Goal: Task Accomplishment & Management: Complete application form

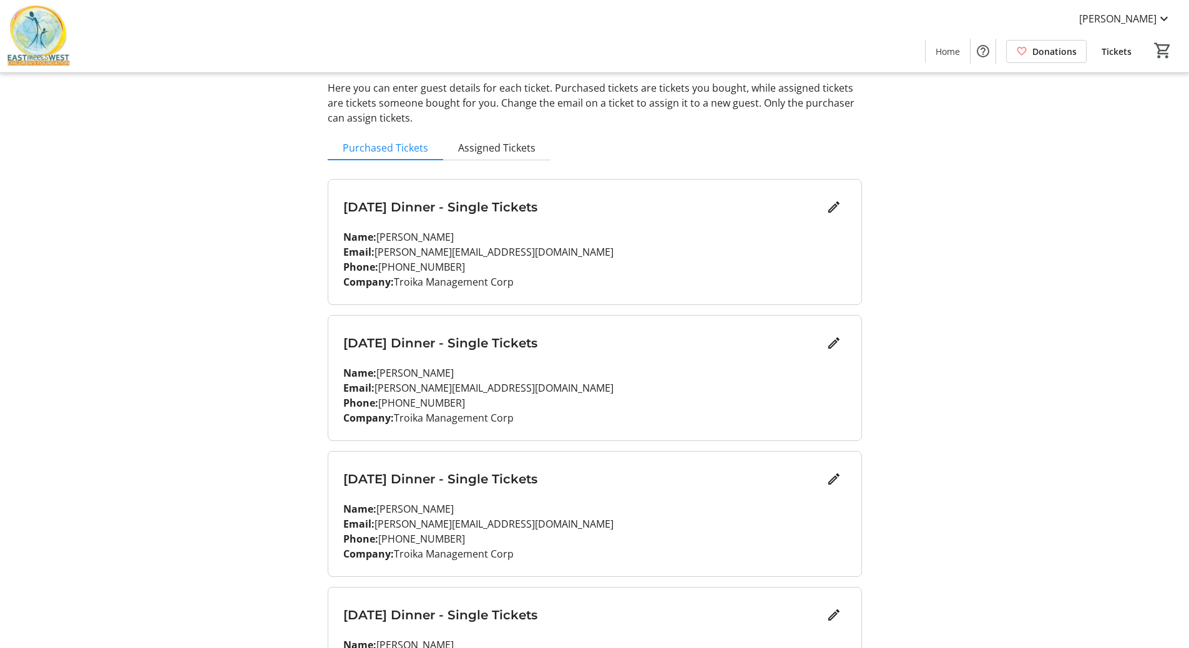
scroll to position [125, 0]
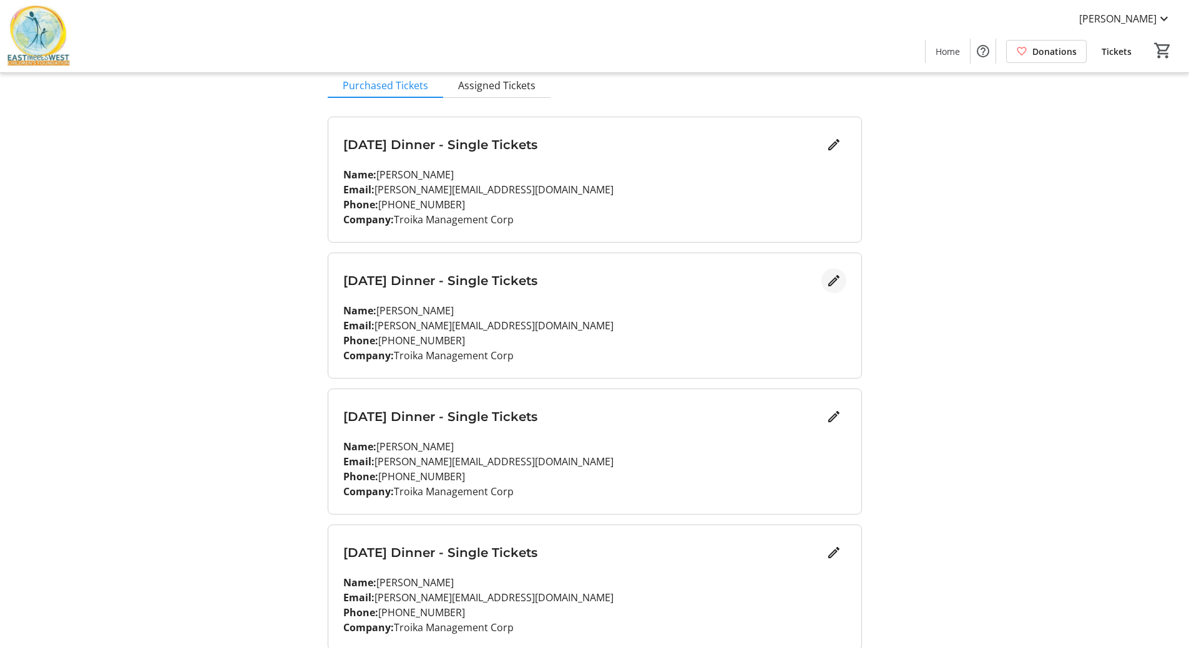
click at [838, 282] on mat-icon "Edit" at bounding box center [833, 280] width 15 height 15
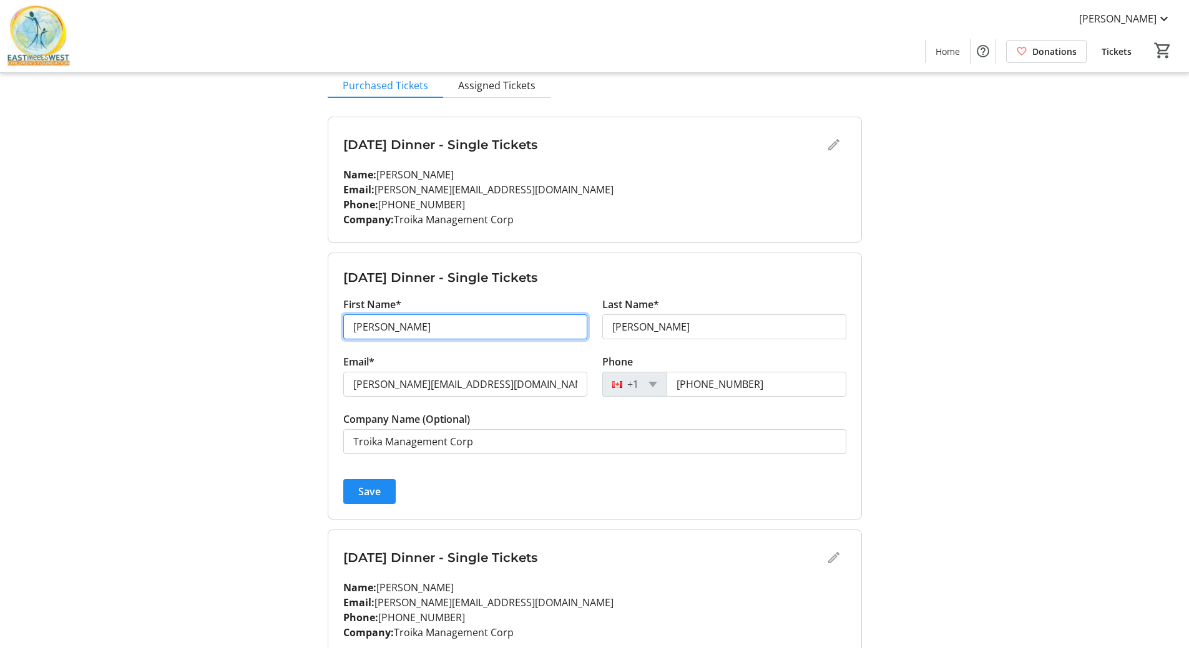
drag, startPoint x: 415, startPoint y: 327, endPoint x: 244, endPoint y: 326, distance: 171.0
click at [244, 326] on div "My Event Tickets Here you can enter guest details for each ticket. Purchased ti…" at bounding box center [595, 630] width 824 height 1511
type input "[PERSON_NAME]"
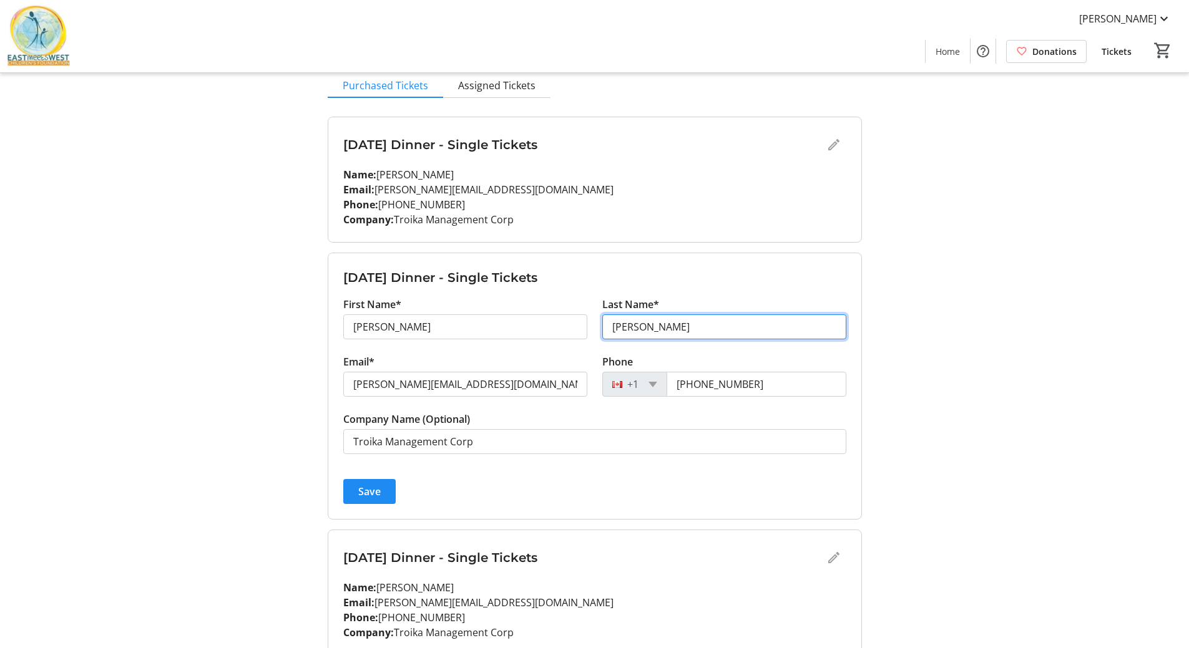
type input "[PERSON_NAME]"
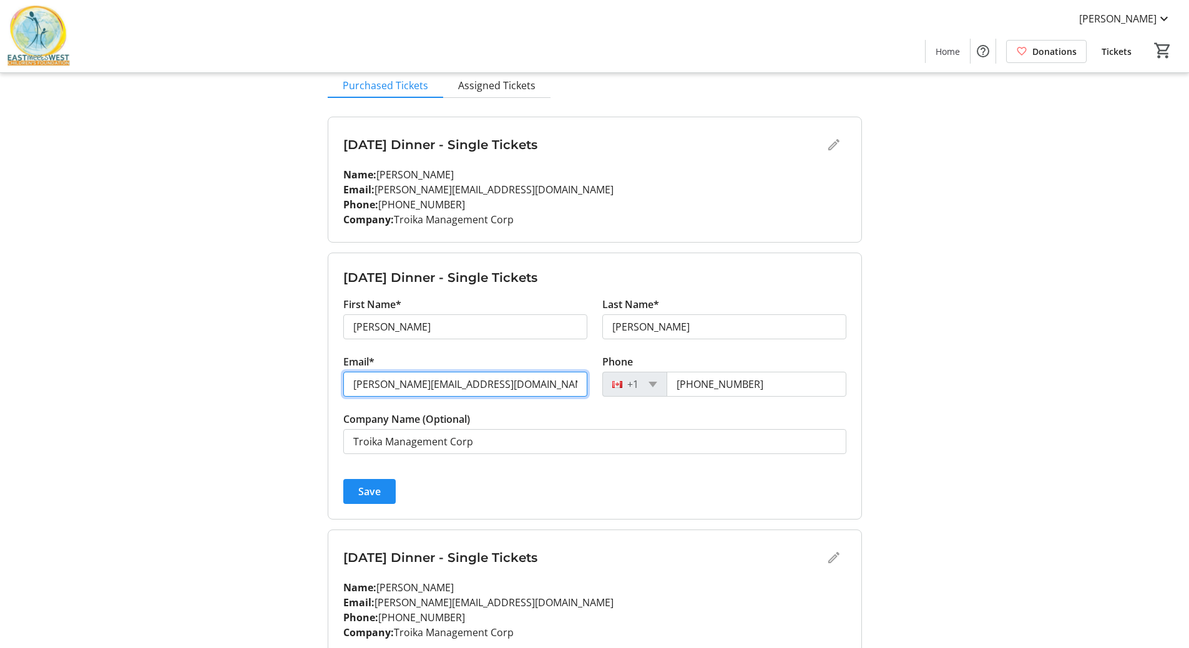
drag, startPoint x: 377, startPoint y: 386, endPoint x: 341, endPoint y: 384, distance: 35.6
click at [341, 384] on div "Email* [PERSON_NAME][EMAIL_ADDRESS][DOMAIN_NAME]" at bounding box center [465, 382] width 259 height 57
type input "[PERSON_NAME][EMAIL_ADDRESS][PERSON_NAME][DOMAIN_NAME]"
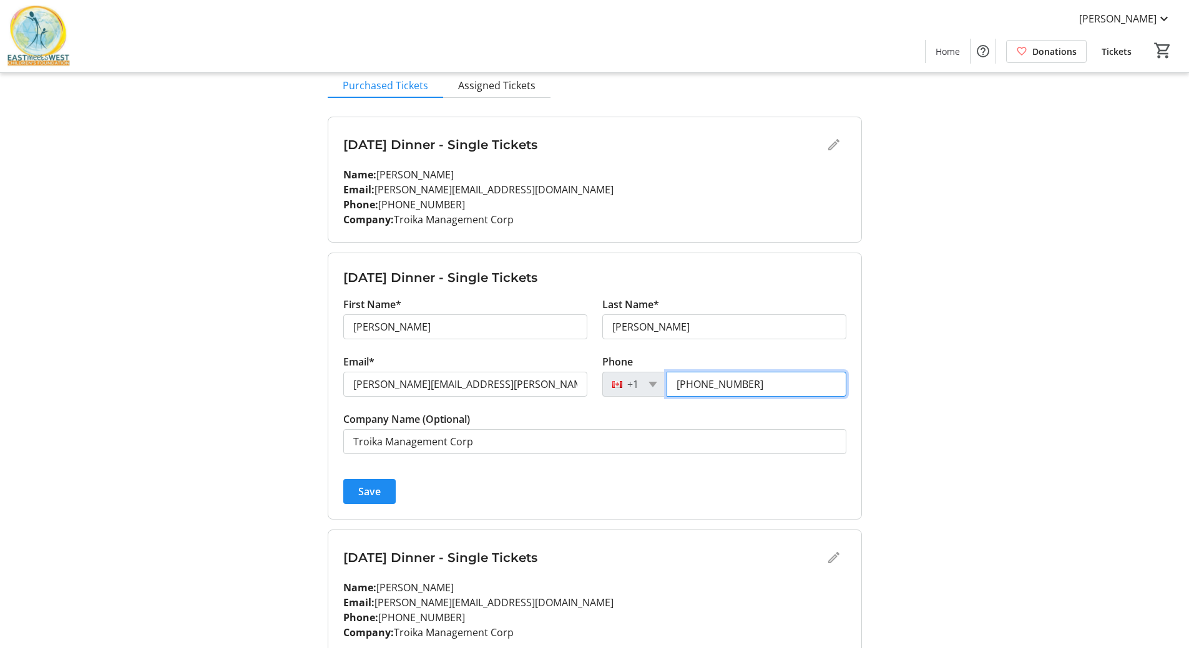
drag, startPoint x: 769, startPoint y: 381, endPoint x: 669, endPoint y: 385, distance: 100.6
click at [669, 385] on input "[PHONE_NUMBER]" at bounding box center [756, 384] width 180 height 25
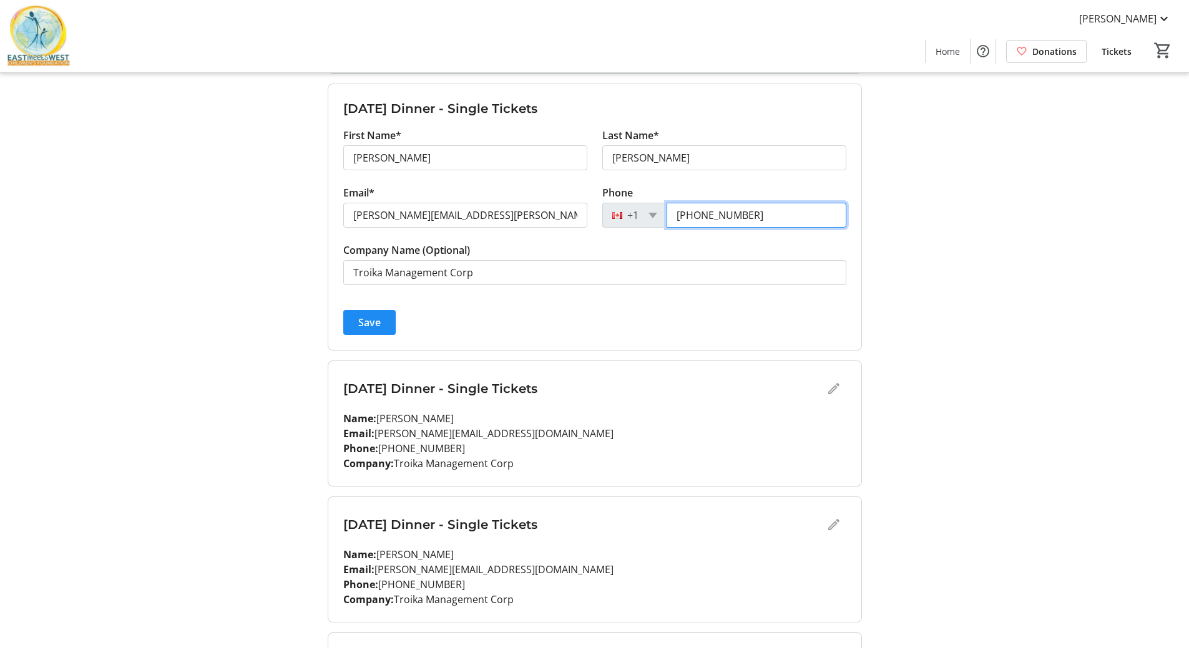
scroll to position [312, 0]
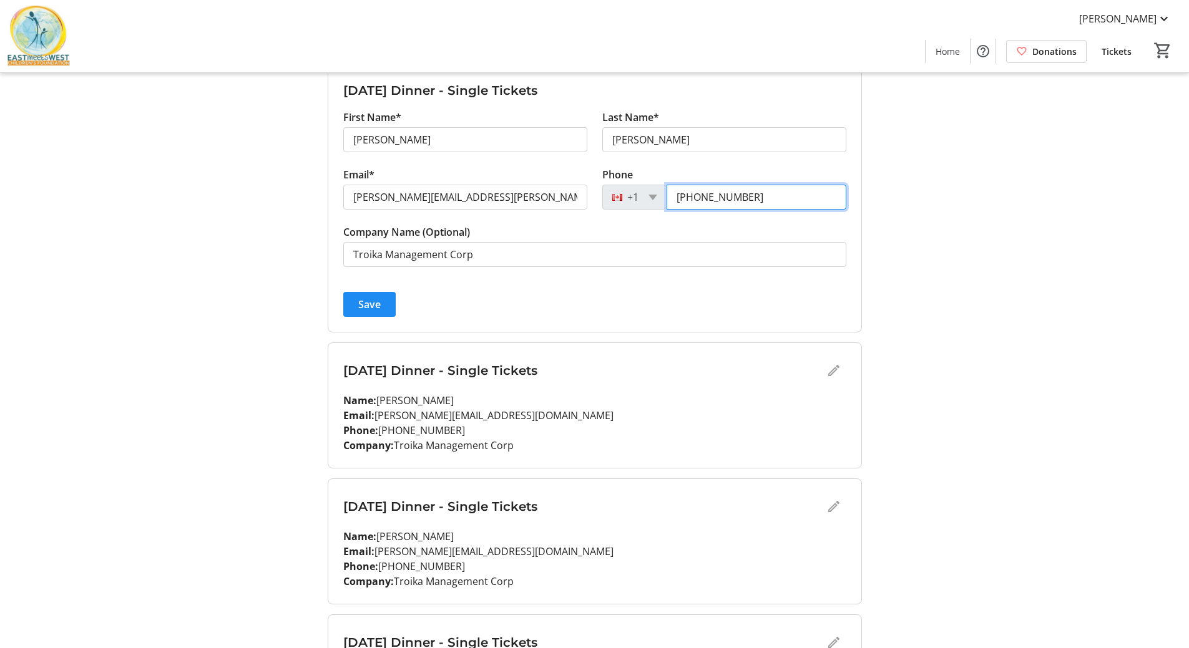
type input "[PHONE_NUMBER]"
click at [835, 367] on div "[DATE] Dinner - Single Tickets" at bounding box center [594, 370] width 503 height 25
click at [838, 367] on div "[DATE] Dinner - Single Tickets" at bounding box center [594, 370] width 503 height 25
click at [391, 305] on span "submit" at bounding box center [369, 305] width 52 height 30
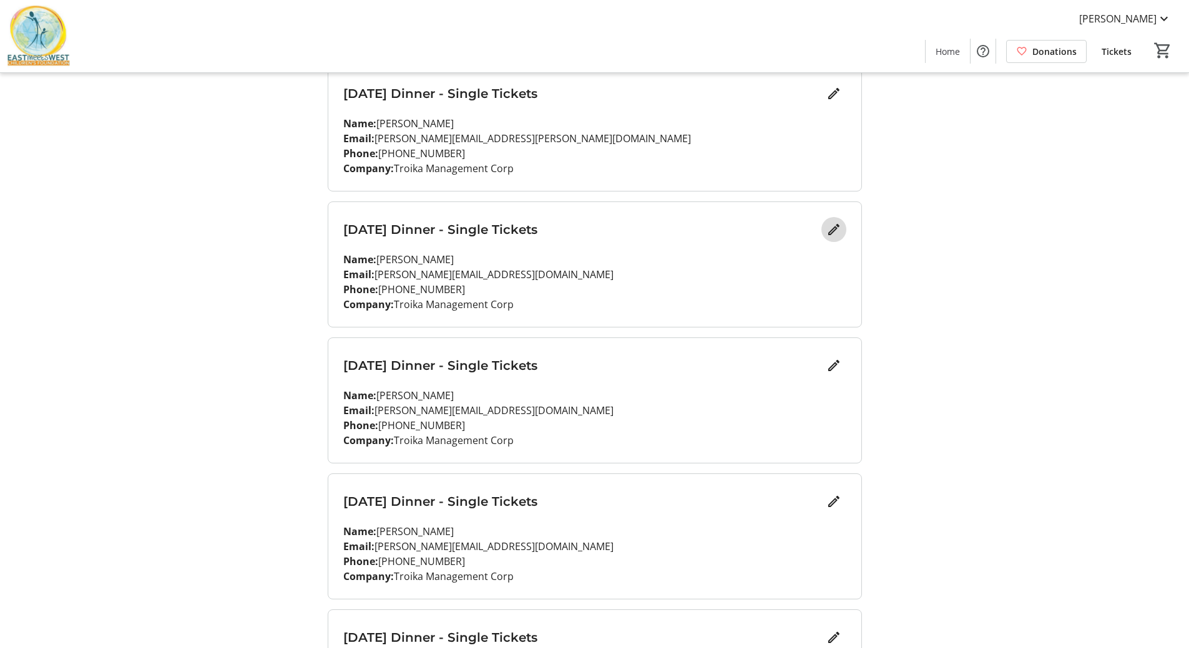
click at [831, 228] on mat-icon "Edit" at bounding box center [833, 229] width 15 height 15
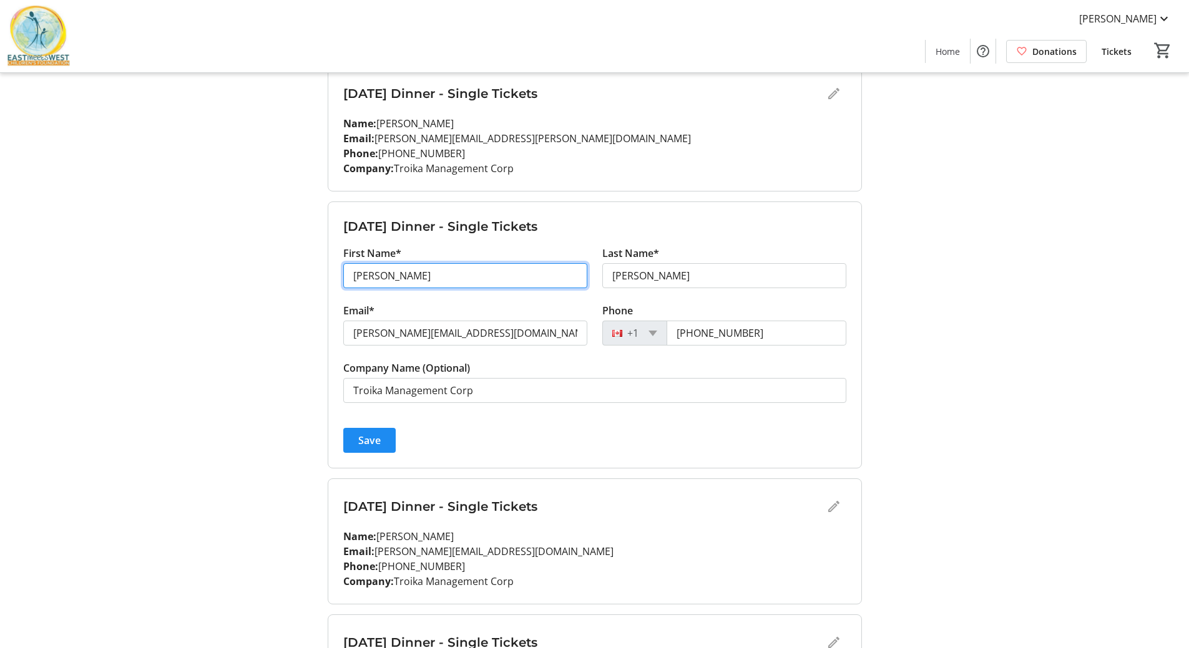
drag, startPoint x: 436, startPoint y: 278, endPoint x: 285, endPoint y: 276, distance: 150.4
click at [285, 276] on div "My Event Tickets Here you can enter guest details for each ticket. Purchased ti…" at bounding box center [595, 443] width 824 height 1511
type input "[PERSON_NAME]"
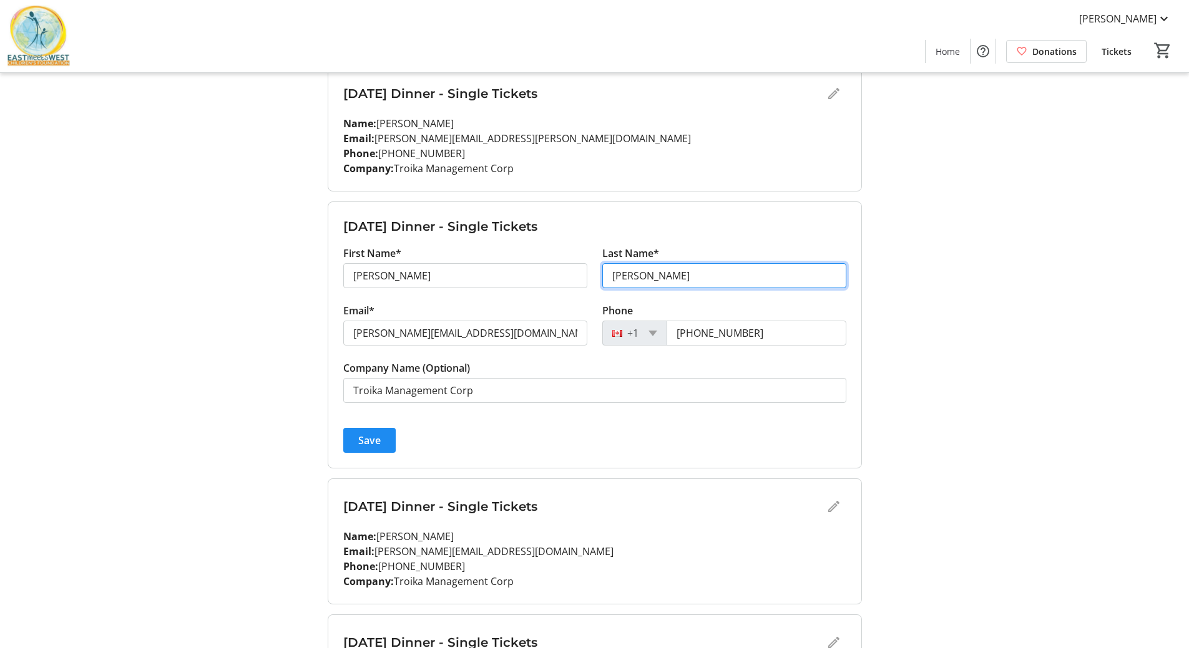
type input "G"
type input "[PERSON_NAME]"
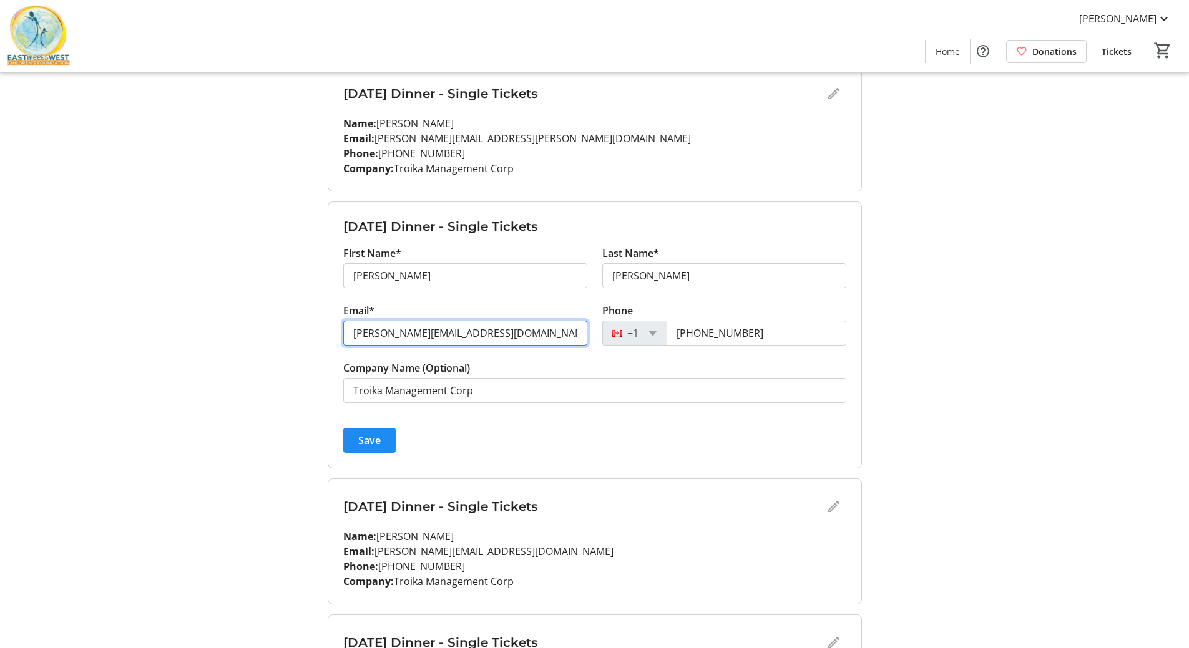
type input "[PERSON_NAME][EMAIL_ADDRESS][DOMAIN_NAME]"
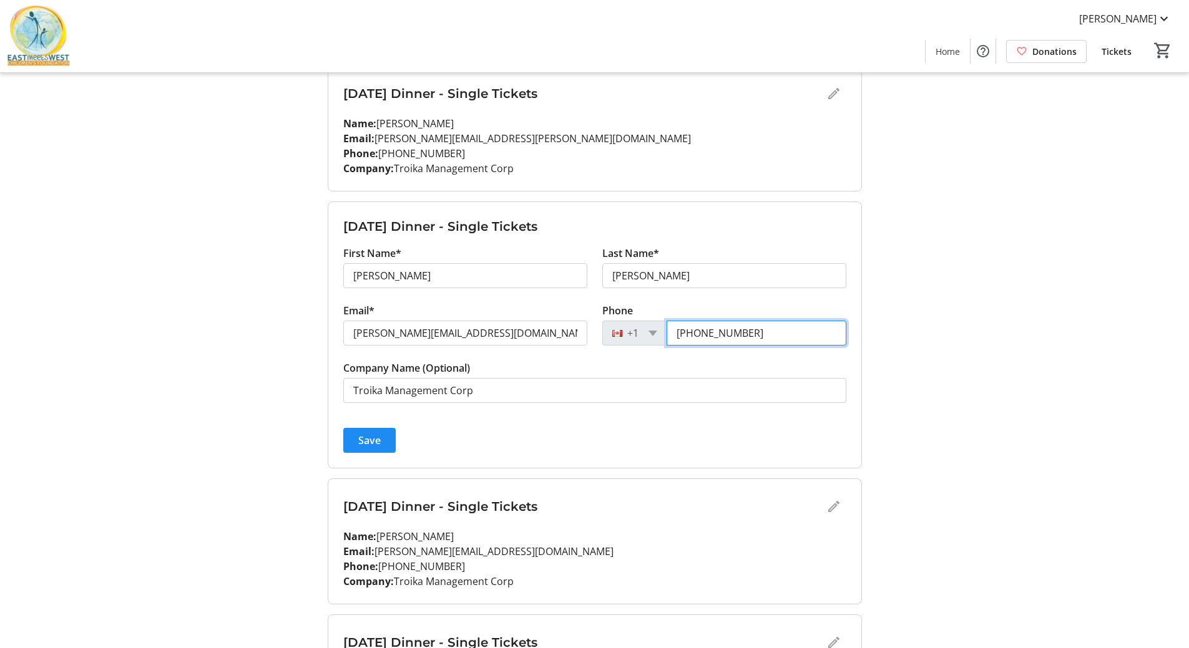
click at [755, 330] on input "[PHONE_NUMBER]" at bounding box center [756, 333] width 180 height 25
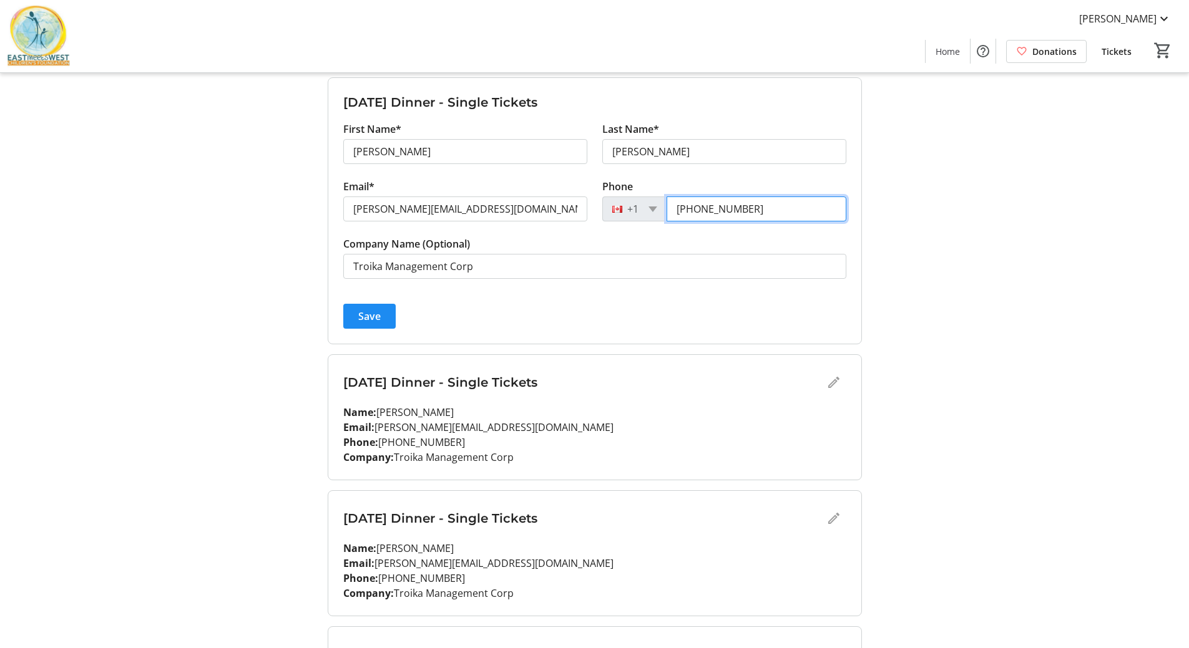
scroll to position [437, 0]
type input "[PHONE_NUMBER]"
click at [368, 315] on span "Save" at bounding box center [369, 315] width 22 height 15
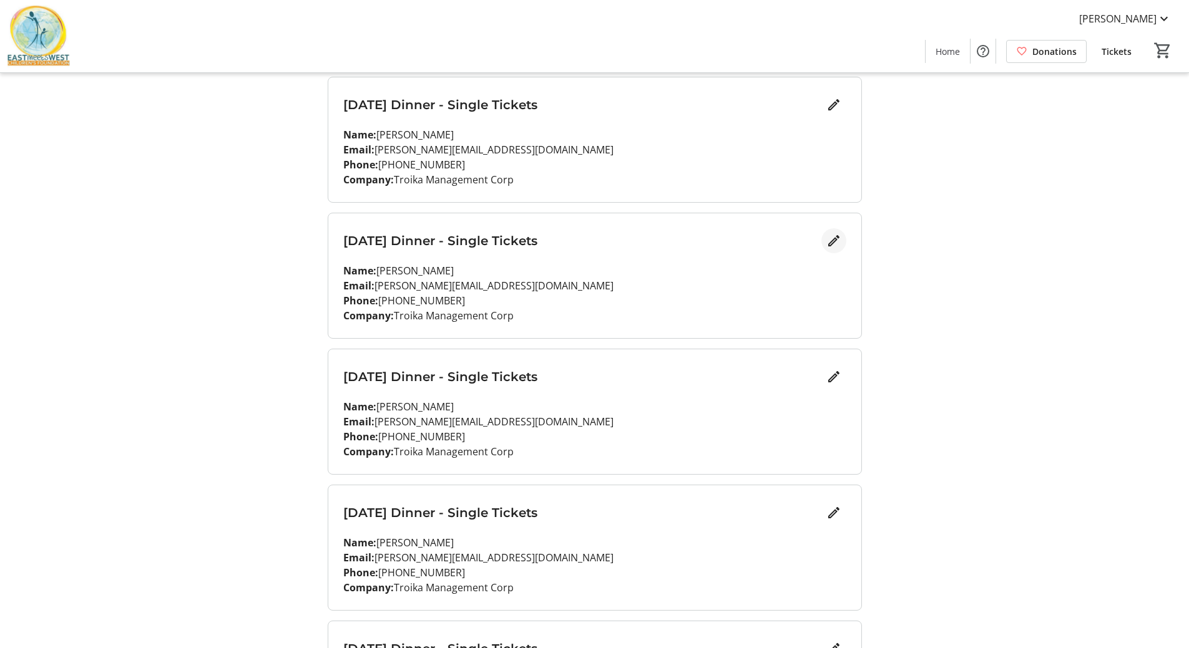
click at [829, 241] on mat-icon "Edit" at bounding box center [833, 240] width 15 height 15
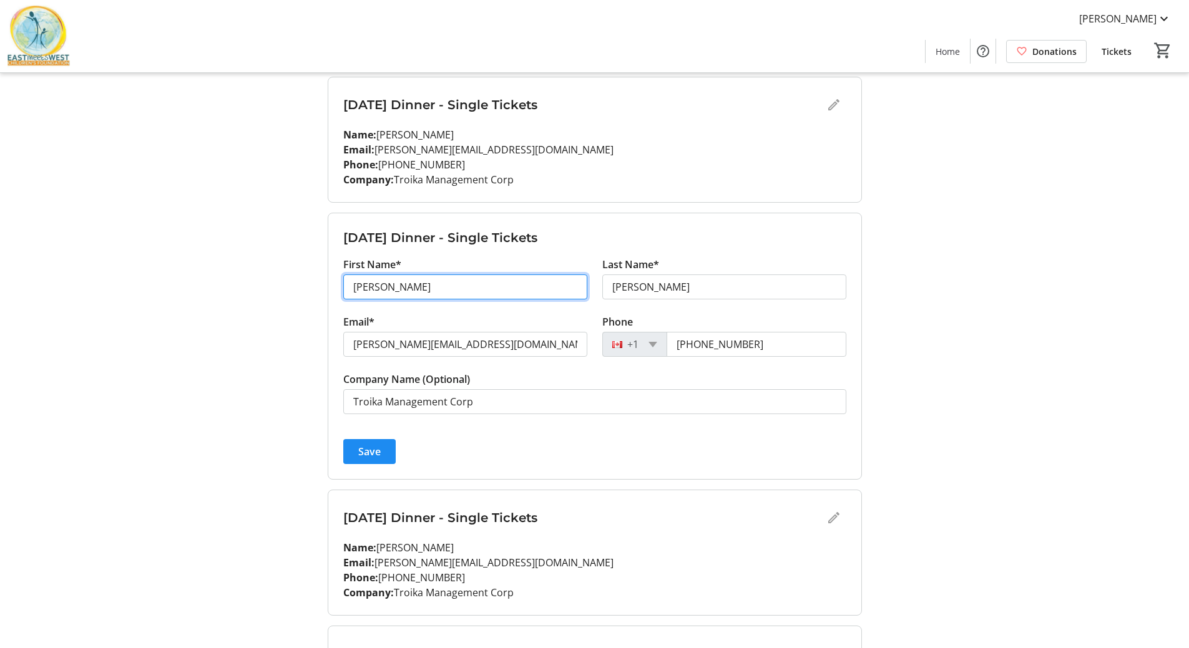
drag, startPoint x: 439, startPoint y: 283, endPoint x: 291, endPoint y: 284, distance: 147.9
click at [291, 284] on div "My Event Tickets Here you can enter guest details for each ticket. Purchased ti…" at bounding box center [595, 318] width 824 height 1511
type input "[PERSON_NAME]"
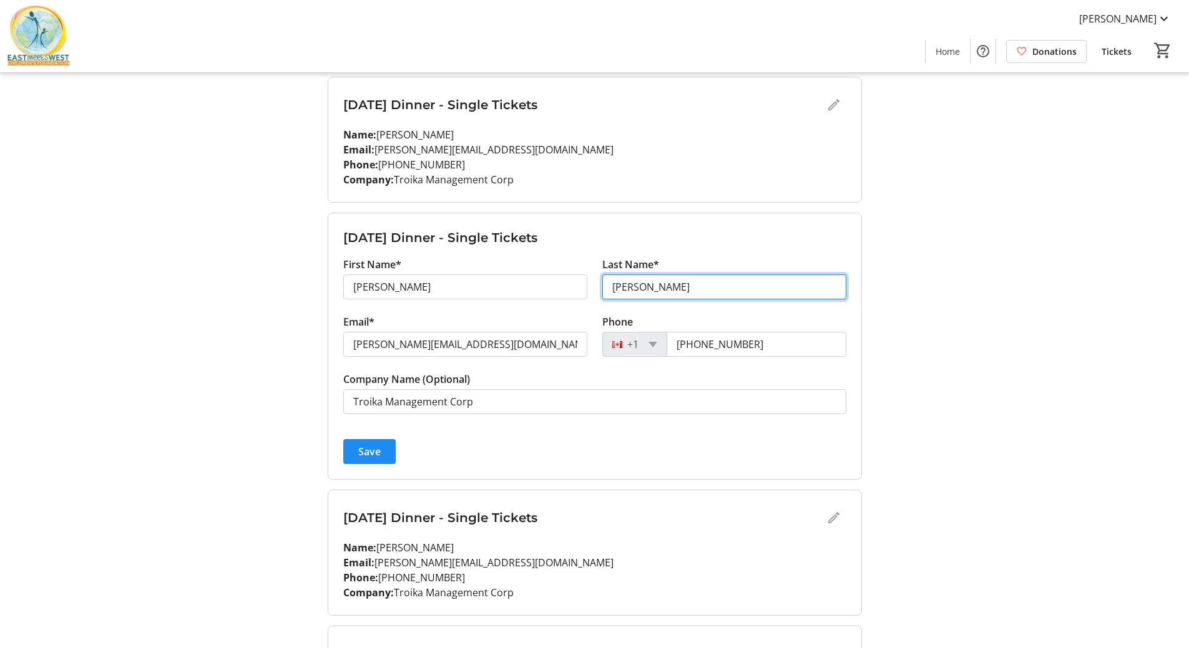
type input "[PERSON_NAME]"
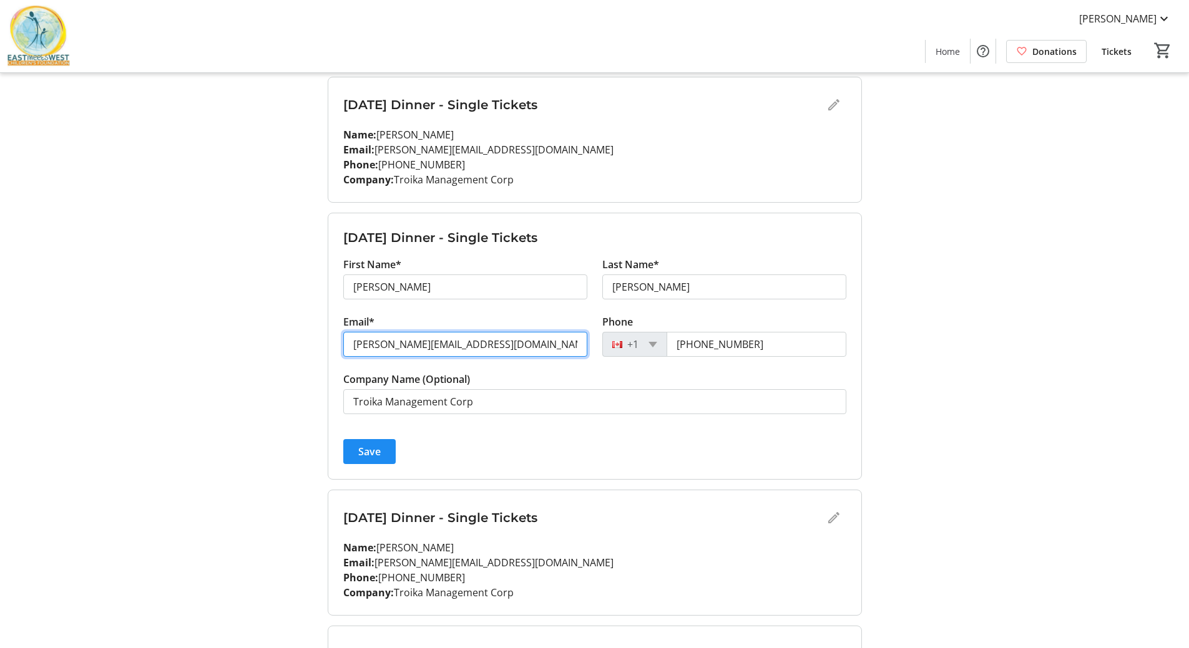
drag, startPoint x: 378, startPoint y: 343, endPoint x: 323, endPoint y: 341, distance: 55.6
click at [323, 341] on div "My Event Tickets Here you can enter guest details for each ticket. Purchased ti…" at bounding box center [594, 318] width 549 height 1511
type input "[PERSON_NAME][EMAIL_ADDRESS][DOMAIN_NAME]"
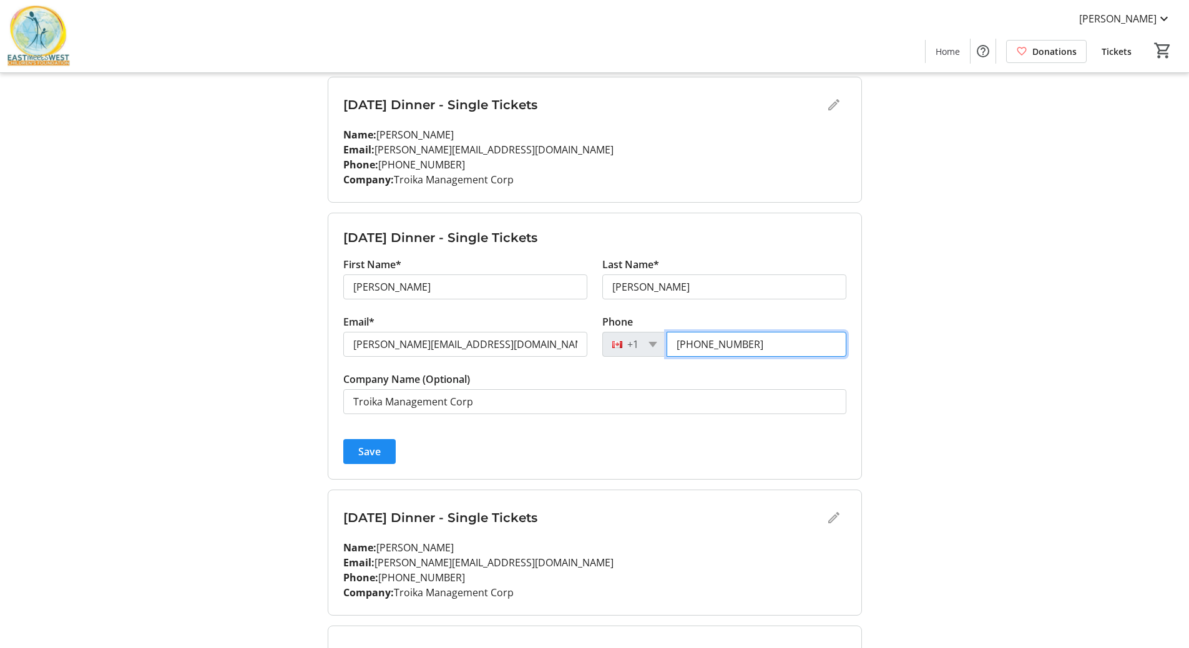
drag, startPoint x: 759, startPoint y: 341, endPoint x: 722, endPoint y: 340, distance: 37.4
click at [722, 340] on input "[PHONE_NUMBER]" at bounding box center [756, 344] width 180 height 25
type input "[PHONE_NUMBER]"
click at [382, 445] on span "submit" at bounding box center [369, 452] width 52 height 30
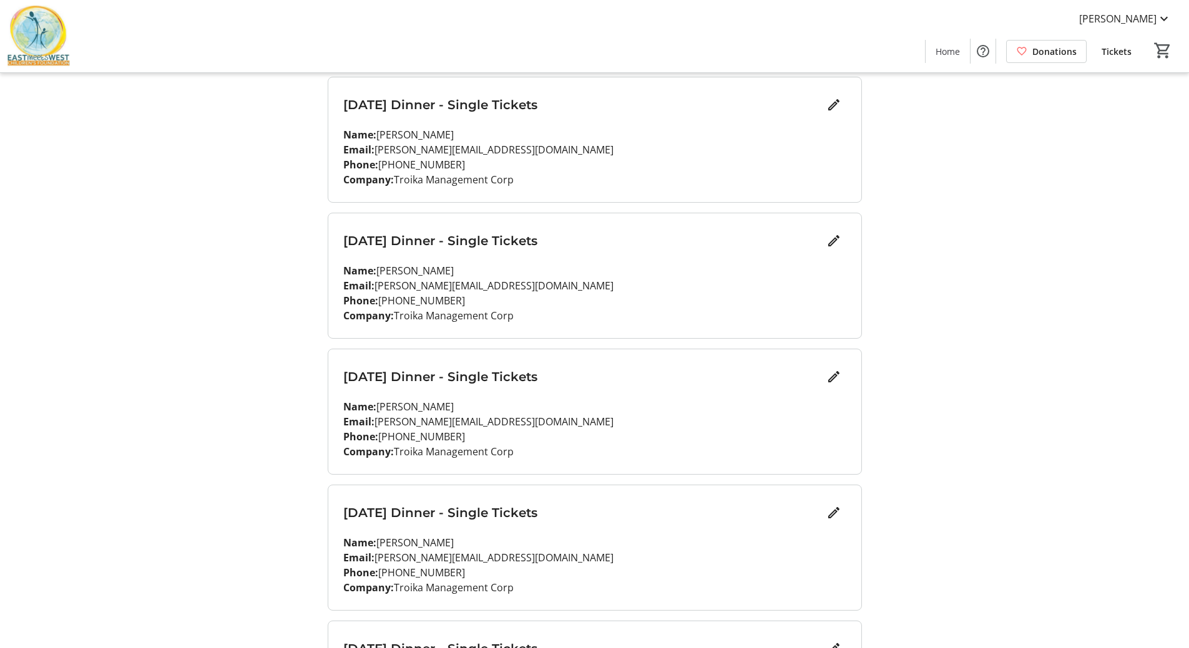
click at [846, 512] on div "[DATE] Dinner - Single Tickets Name: [PERSON_NAME] Email: [PERSON_NAME][EMAIL_A…" at bounding box center [594, 547] width 533 height 125
click at [829, 509] on mat-icon "Edit" at bounding box center [833, 512] width 15 height 15
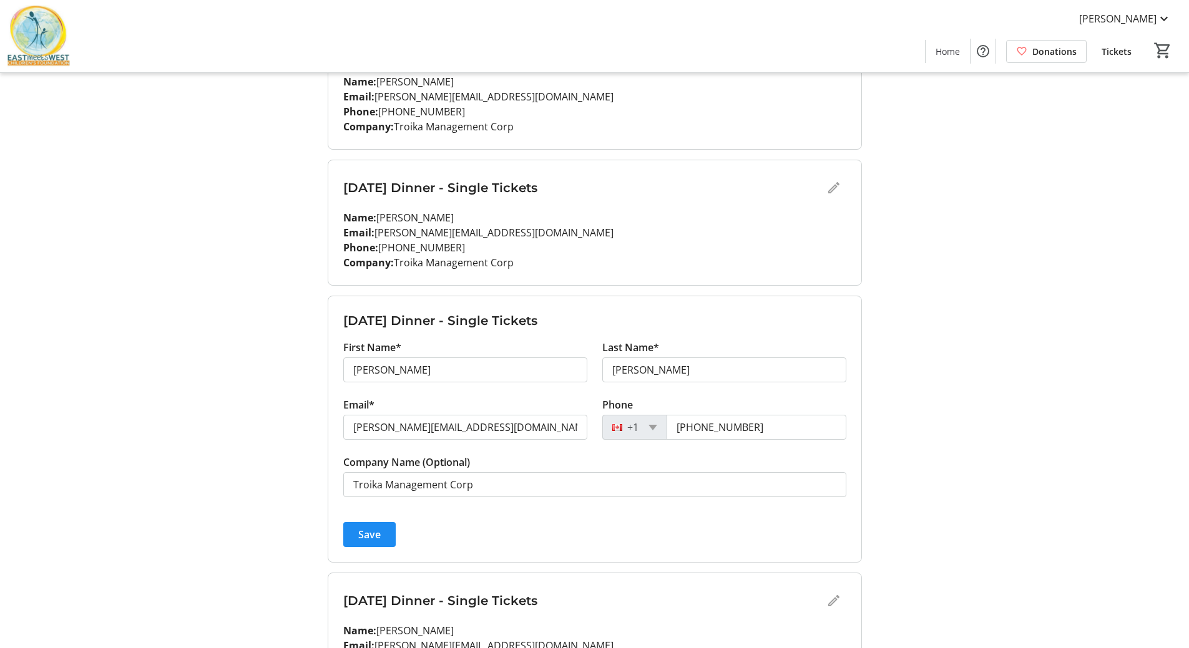
scroll to position [686, 0]
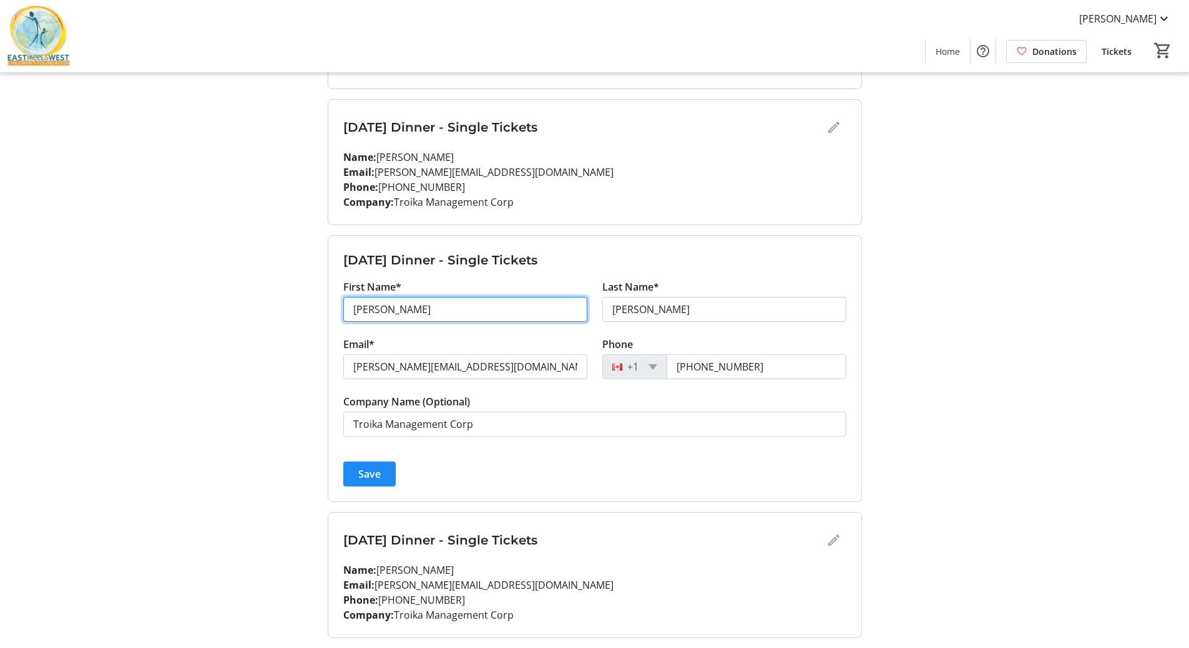
drag, startPoint x: 419, startPoint y: 304, endPoint x: 321, endPoint y: 302, distance: 97.4
click at [321, 302] on div "My Event Tickets Here you can enter guest details for each ticket. Purchased ti…" at bounding box center [594, 69] width 549 height 1511
type input "[PERSON_NAME]"
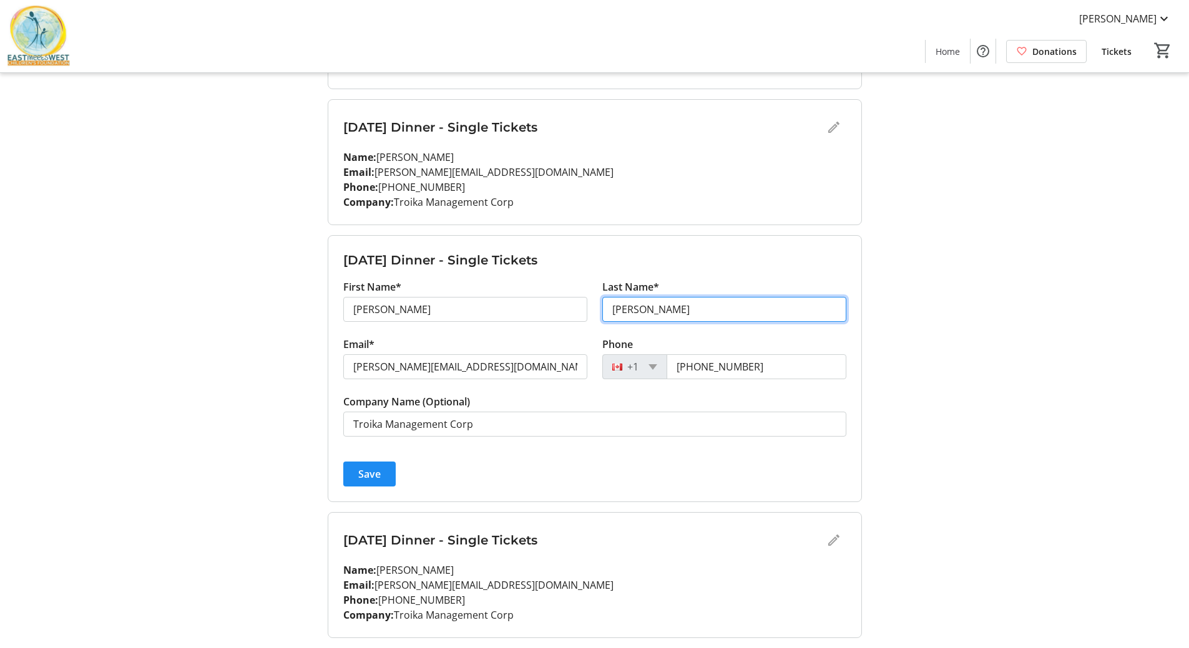
type input "[PERSON_NAME]"
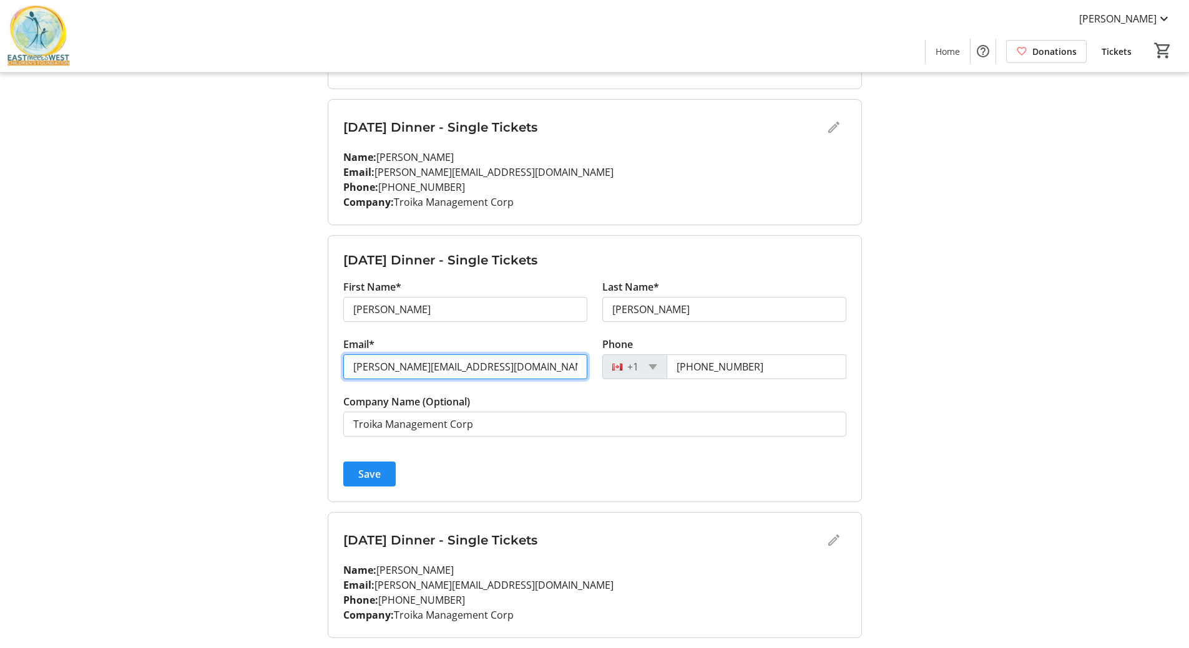
drag, startPoint x: 379, startPoint y: 367, endPoint x: 340, endPoint y: 366, distance: 38.7
click at [340, 366] on div "Email* [PERSON_NAME][EMAIL_ADDRESS][DOMAIN_NAME]" at bounding box center [465, 365] width 259 height 57
type input "[PERSON_NAME][EMAIL_ADDRESS][DOMAIN_NAME]"
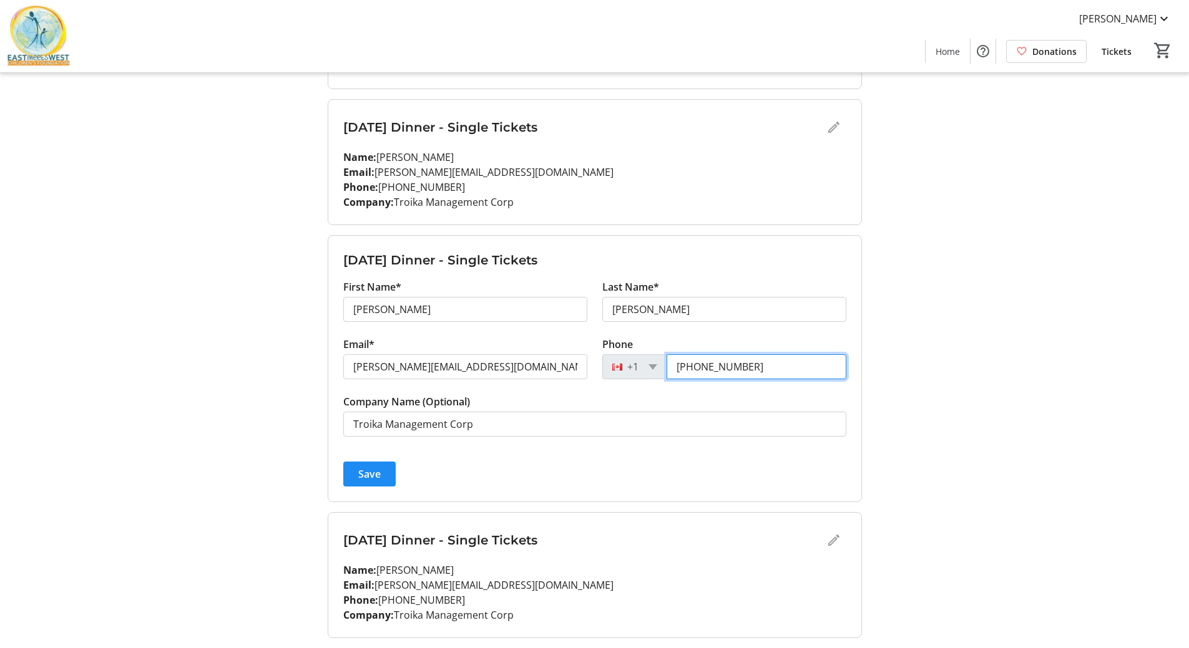
drag, startPoint x: 753, startPoint y: 363, endPoint x: 703, endPoint y: 364, distance: 50.6
click at [703, 364] on input "[PHONE_NUMBER]" at bounding box center [756, 366] width 180 height 25
click at [766, 364] on input "[PHONE_NUMBER]" at bounding box center [756, 366] width 180 height 25
drag, startPoint x: 747, startPoint y: 364, endPoint x: 602, endPoint y: 350, distance: 145.4
click at [602, 350] on tr-form-field "Phone [PHONE_NUMBER]" at bounding box center [724, 365] width 244 height 57
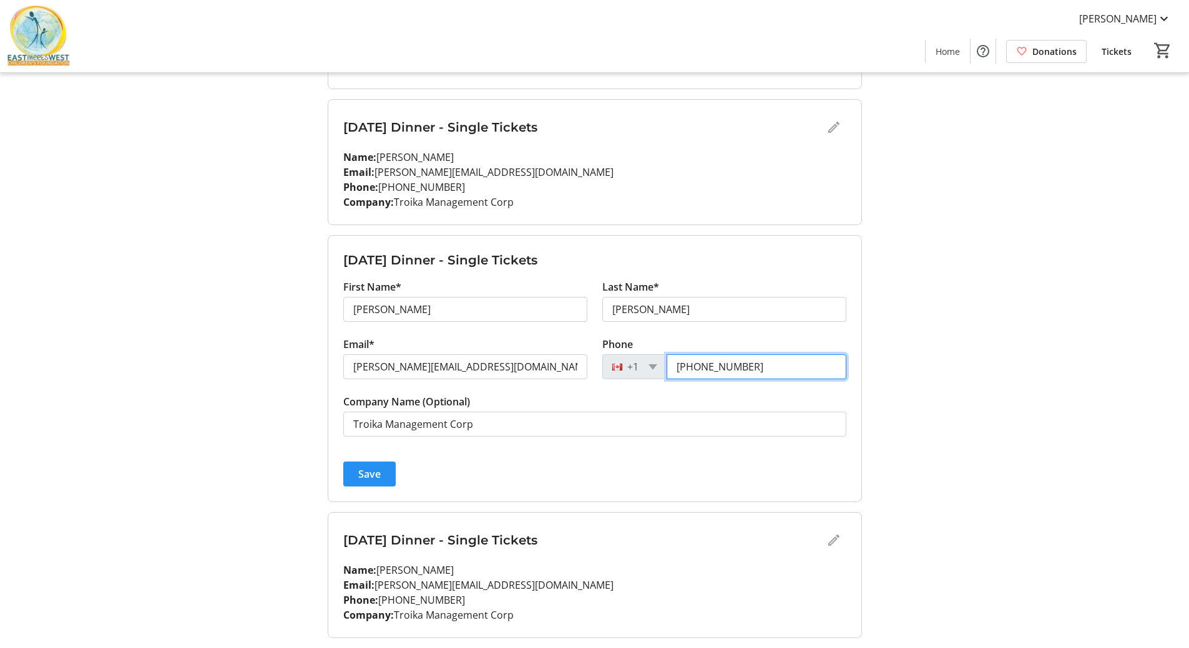
type input "[PHONE_NUMBER]"
click at [361, 477] on span "Save" at bounding box center [369, 474] width 22 height 15
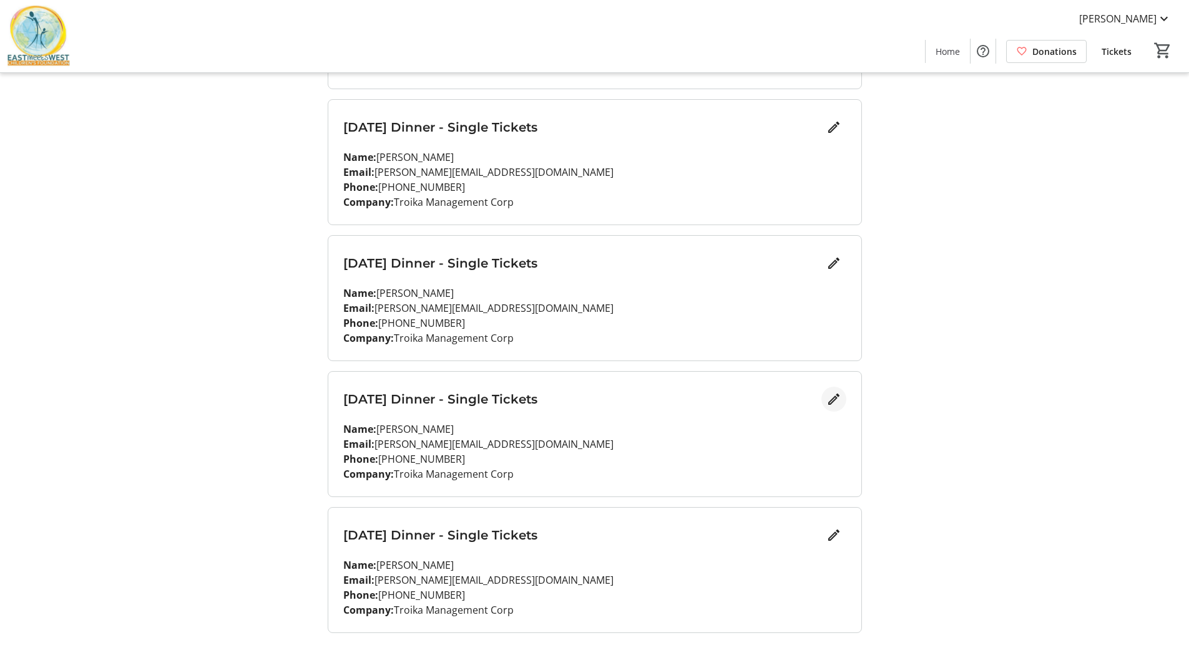
click at [823, 396] on span "Edit" at bounding box center [833, 399] width 25 height 25
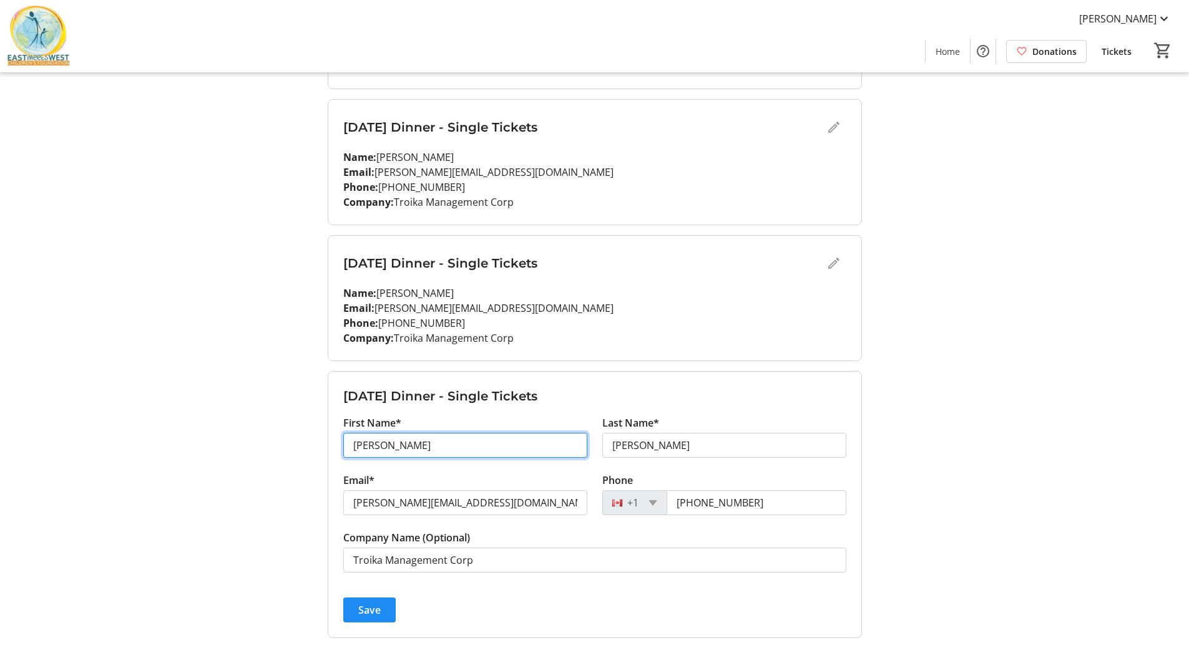
drag, startPoint x: 423, startPoint y: 442, endPoint x: 313, endPoint y: 443, distance: 110.5
click at [313, 443] on div "My Event Tickets Here you can enter guest details for each ticket. Purchased ti…" at bounding box center [595, 69] width 824 height 1511
type input "[PERSON_NAME]"
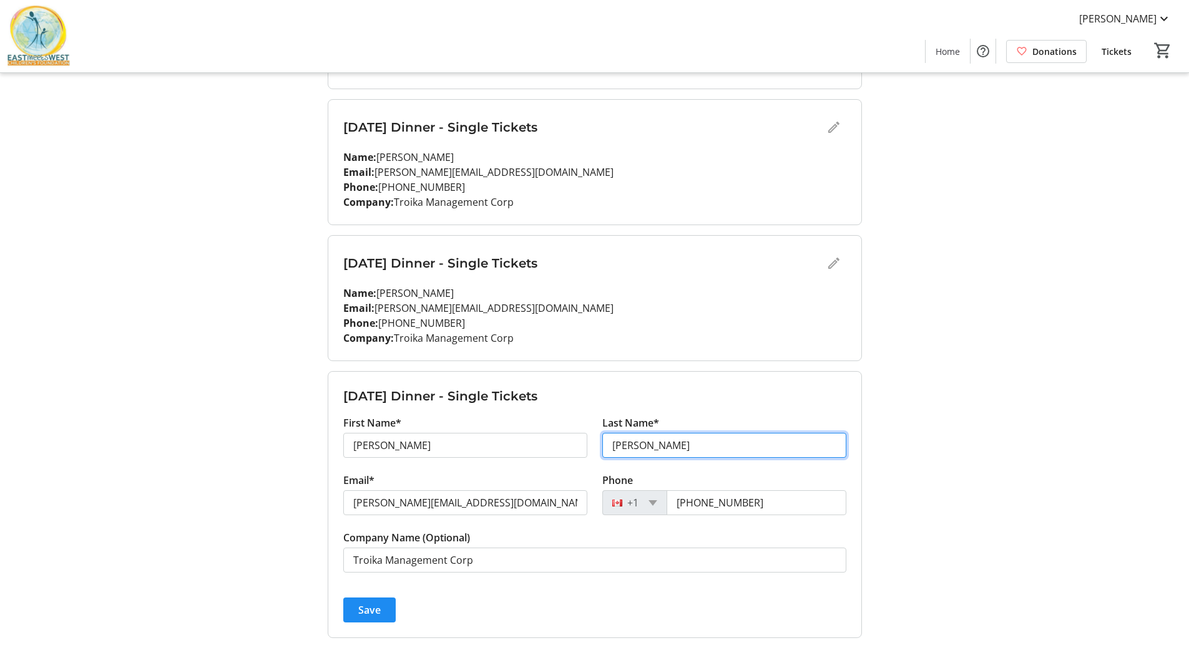
type input "[PERSON_NAME]"
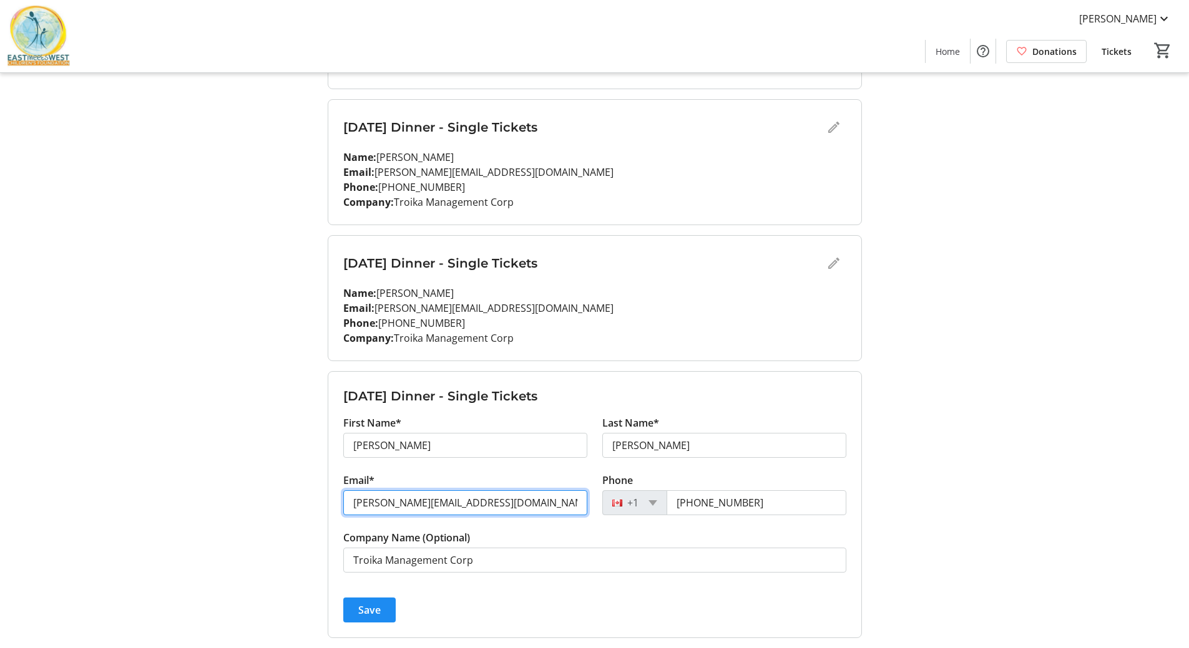
drag, startPoint x: 382, startPoint y: 502, endPoint x: 337, endPoint y: 498, distance: 45.1
click at [337, 498] on div "Email* [PERSON_NAME][EMAIL_ADDRESS][DOMAIN_NAME]" at bounding box center [465, 501] width 259 height 57
type input "[PERSON_NAME][EMAIL_ADDRESS][DOMAIN_NAME]"
click at [375, 617] on span "Save" at bounding box center [369, 610] width 22 height 15
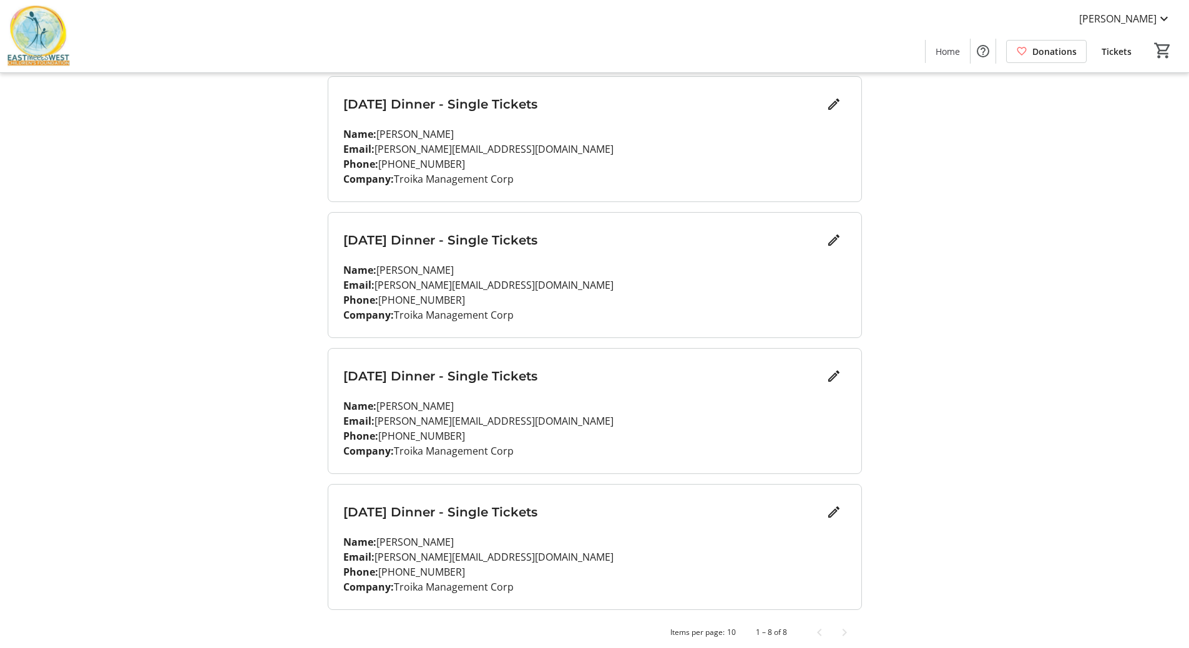
scroll to position [721, 0]
